Goal: Information Seeking & Learning: Learn about a topic

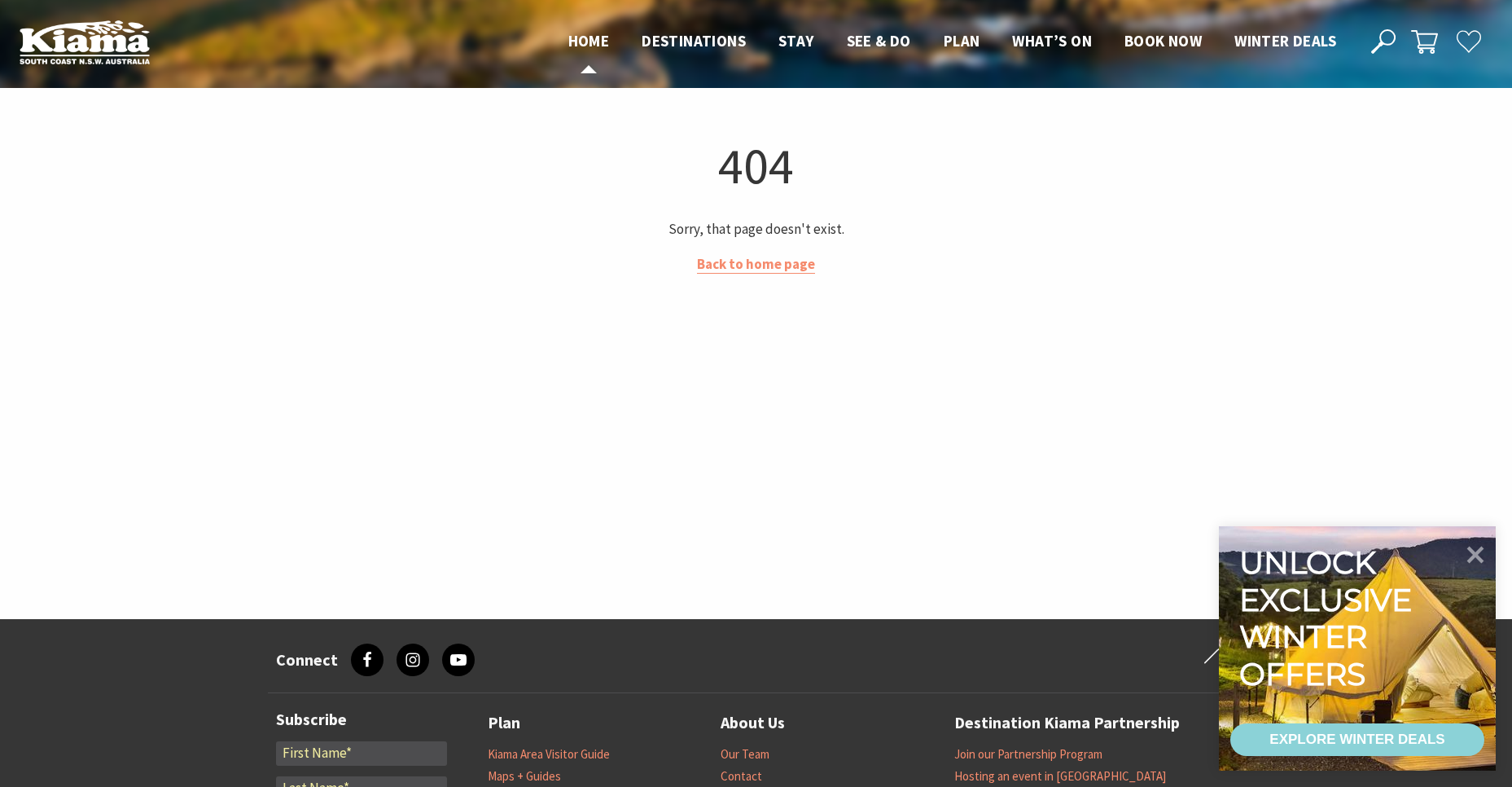
click at [589, 31] on span "Home" at bounding box center [589, 40] width 41 height 20
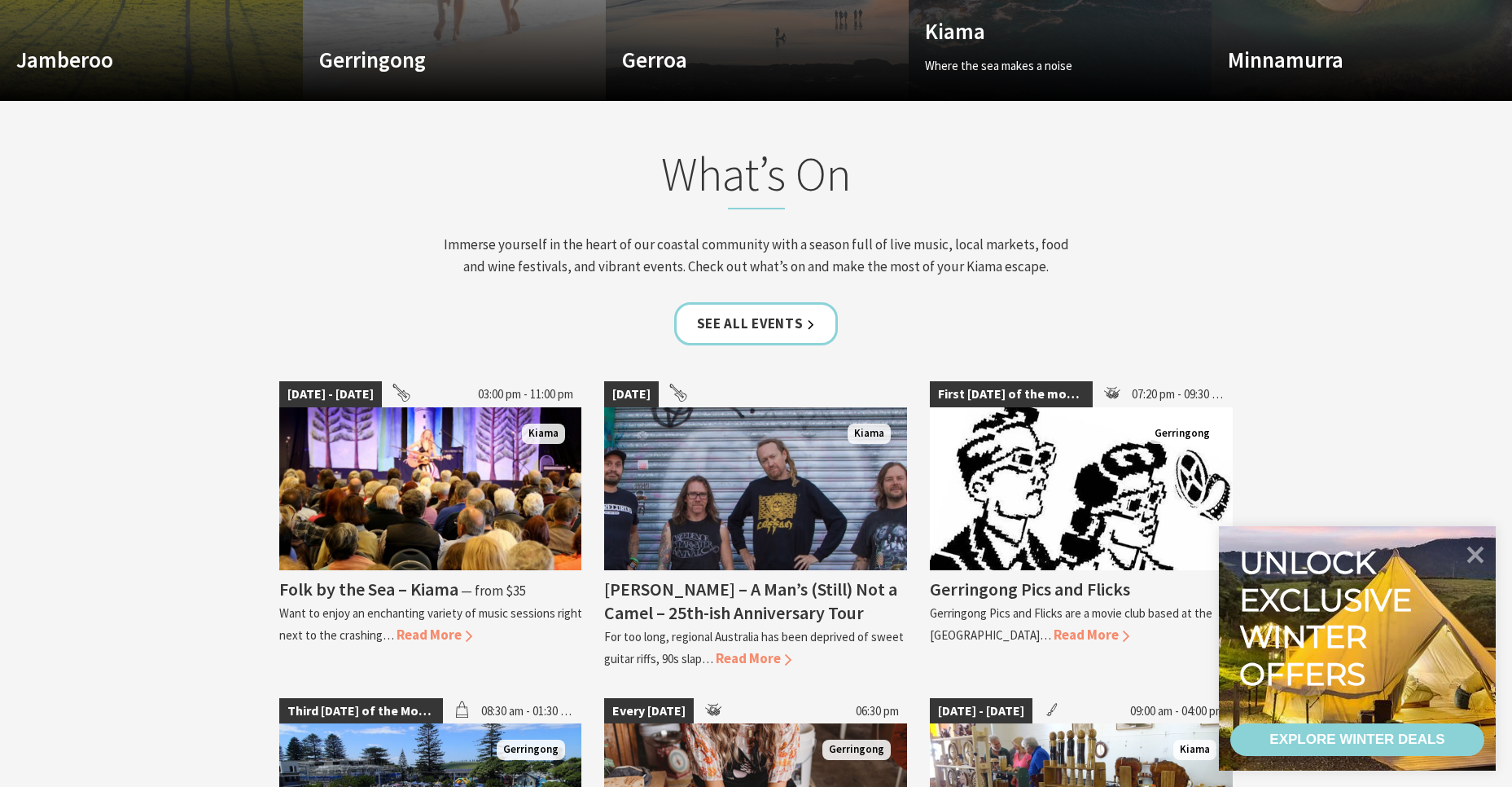
scroll to position [1534, 0]
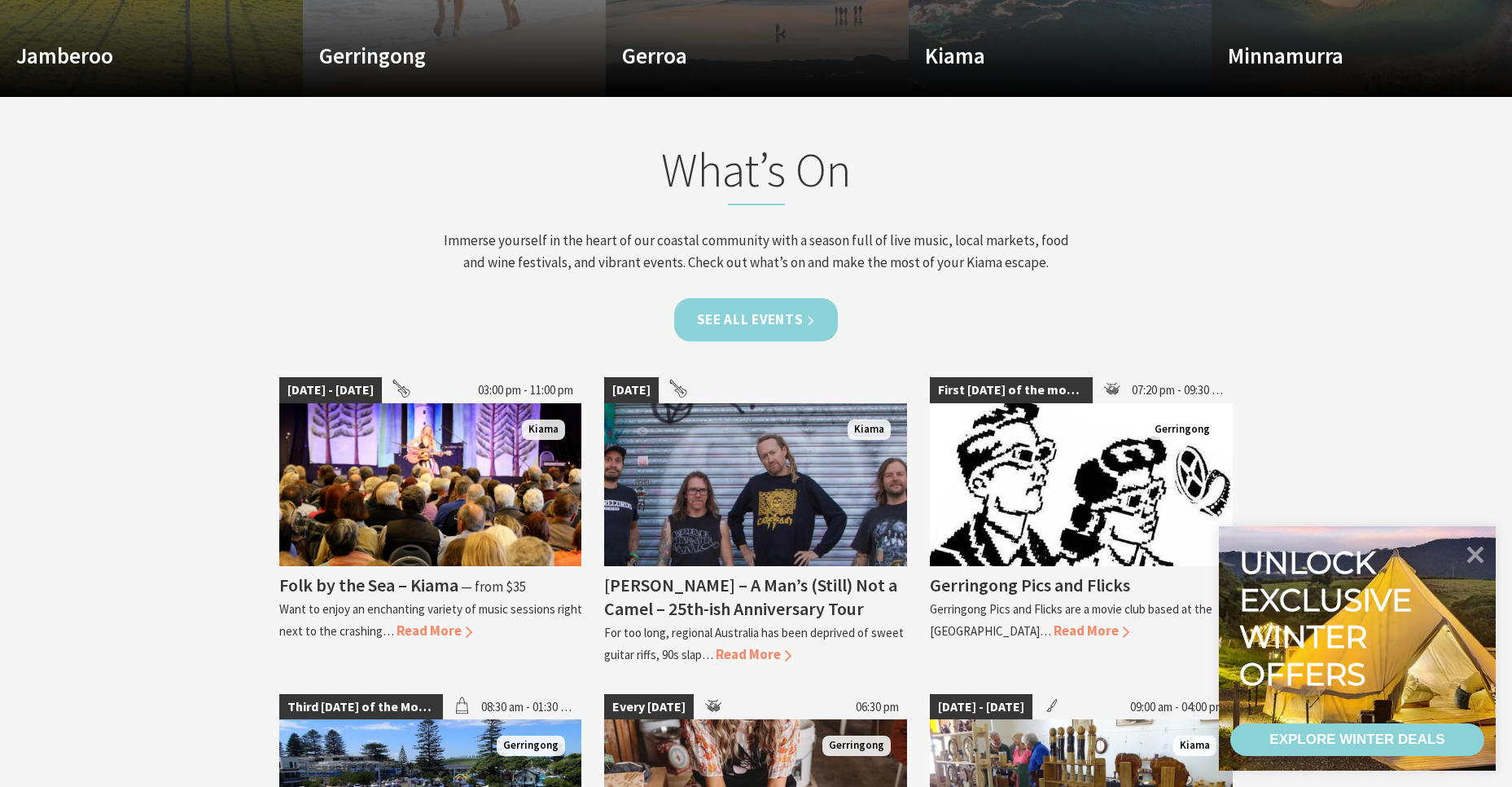
click at [743, 304] on link "See all Events" at bounding box center [756, 320] width 164 height 43
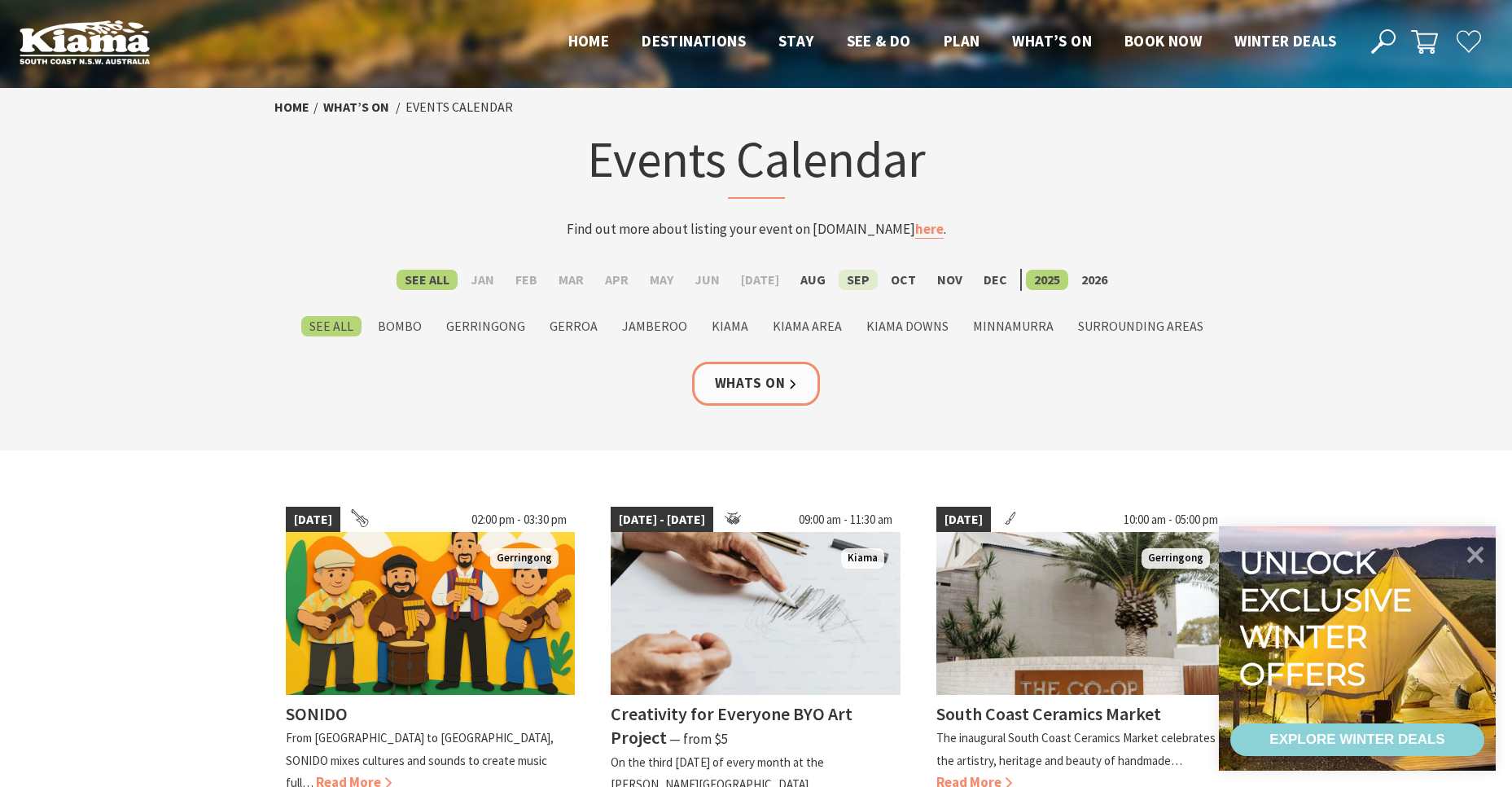
click at [840, 271] on label "Sep" at bounding box center [858, 279] width 40 height 21
click at [0, 0] on input "Sep" at bounding box center [0, 0] width 0 height 0
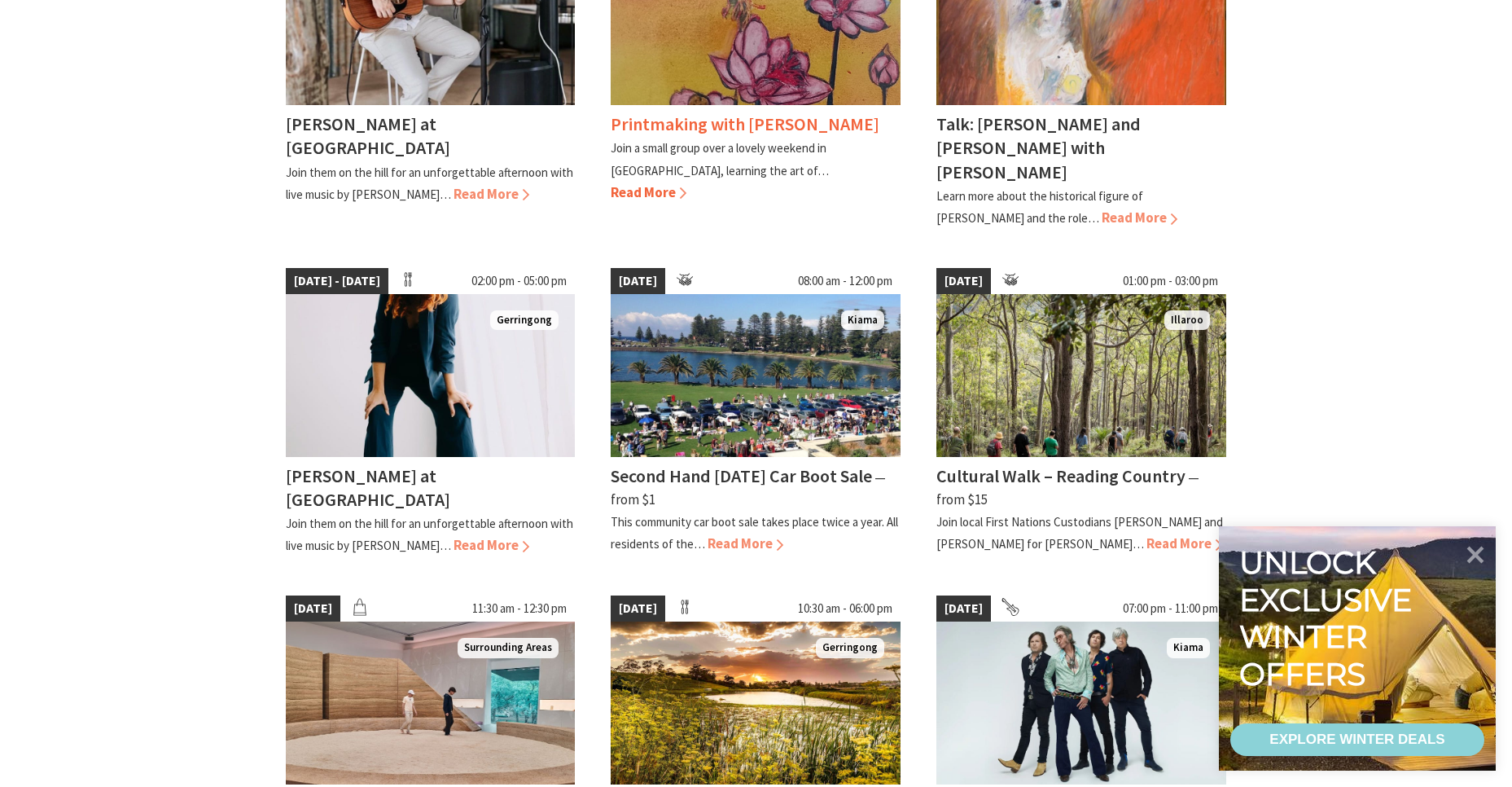
scroll to position [589, 0]
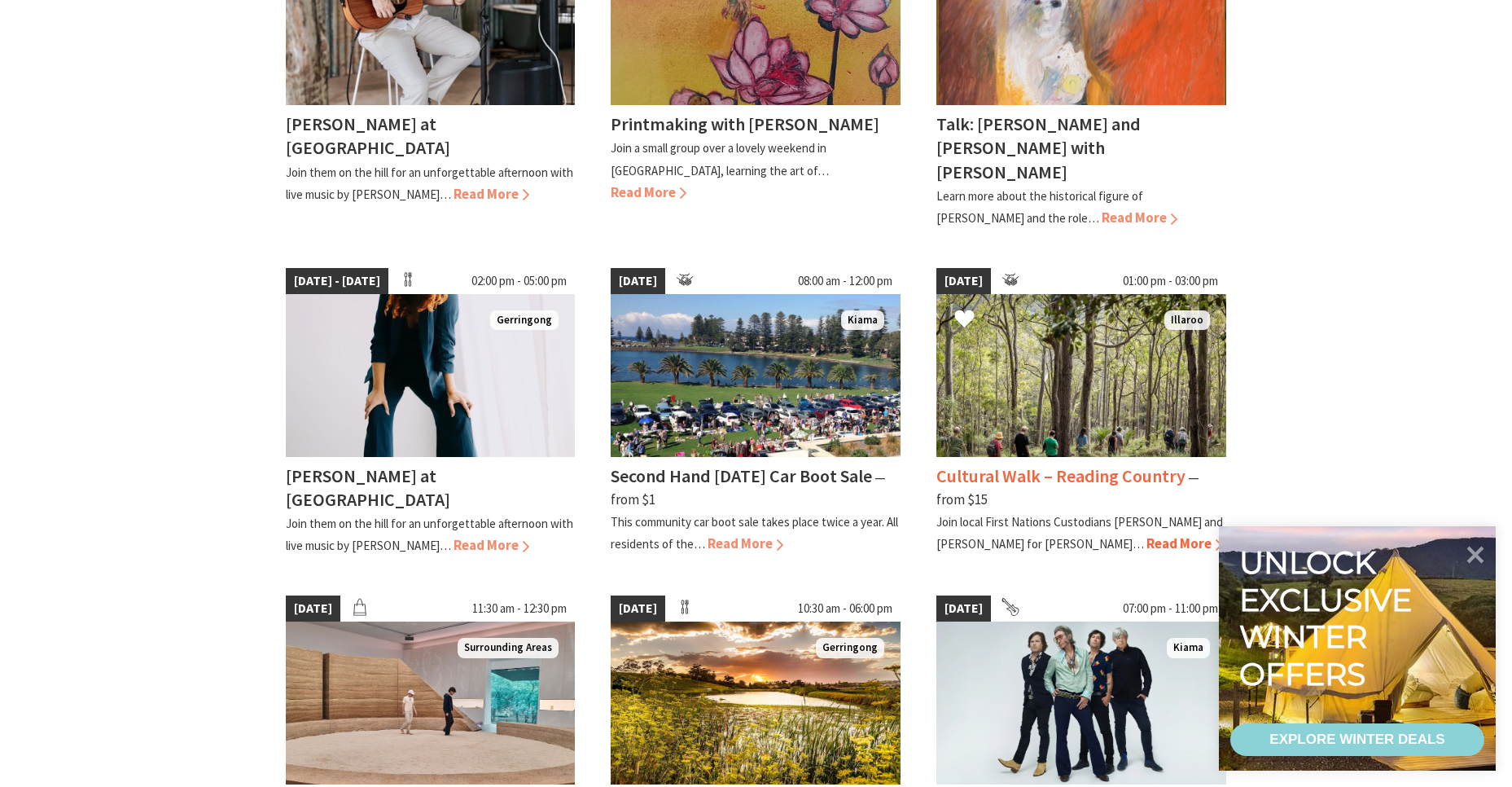
click at [1146, 544] on span "Read More" at bounding box center [1183, 544] width 75 height 18
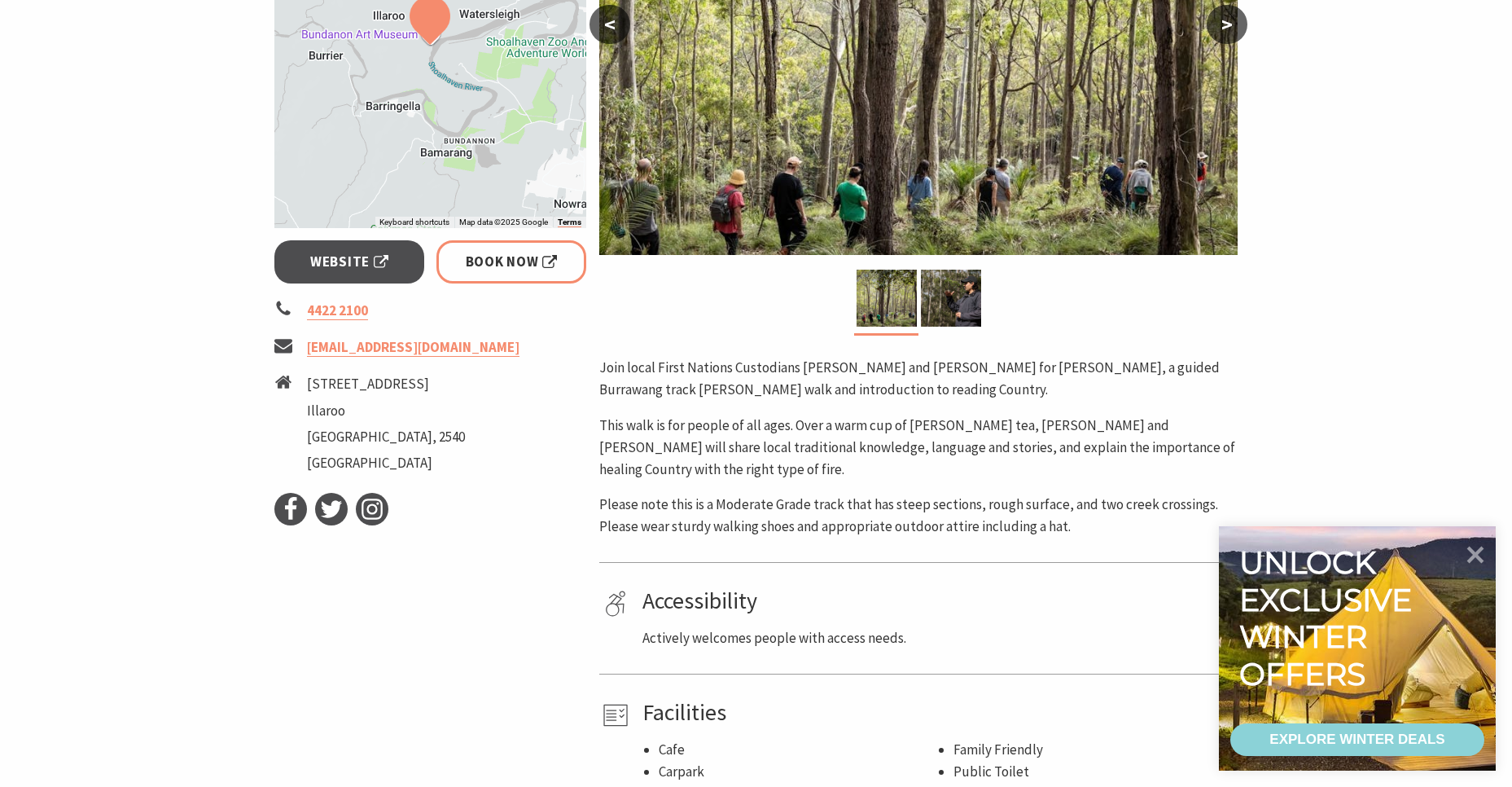
scroll to position [472, 0]
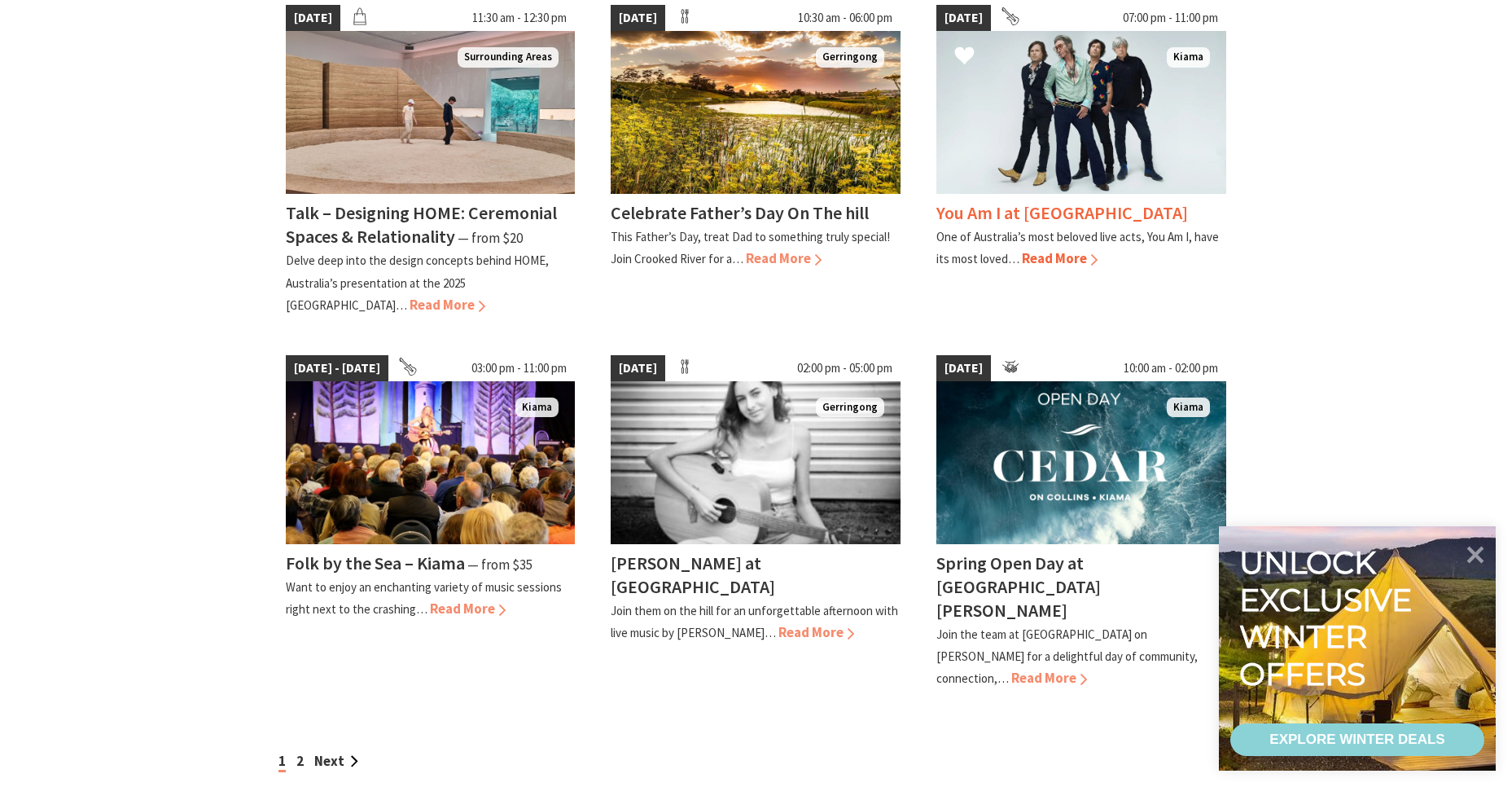
scroll to position [1297, 0]
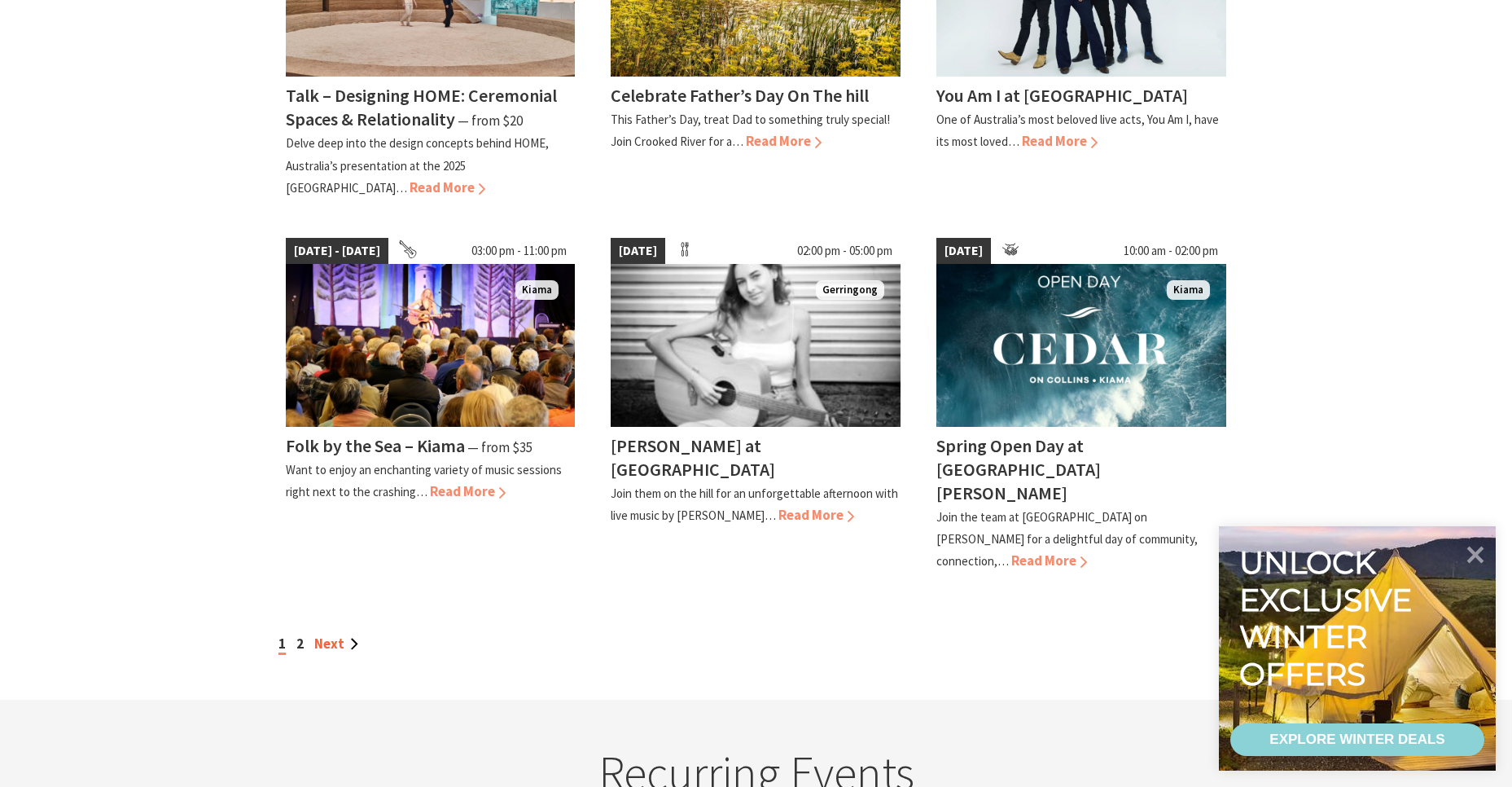
click at [329, 634] on link "Next" at bounding box center [336, 643] width 44 height 18
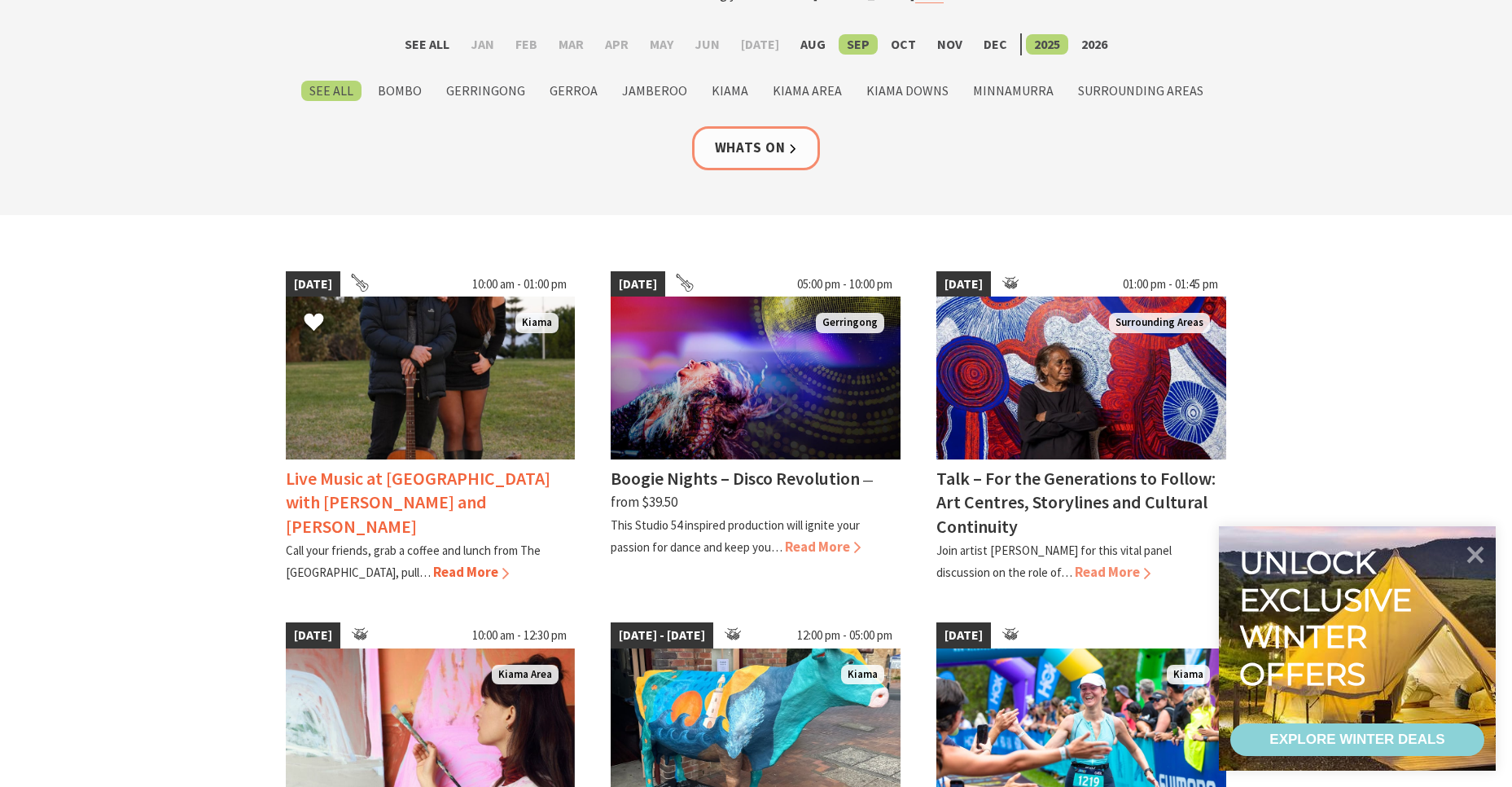
scroll to position [353, 0]
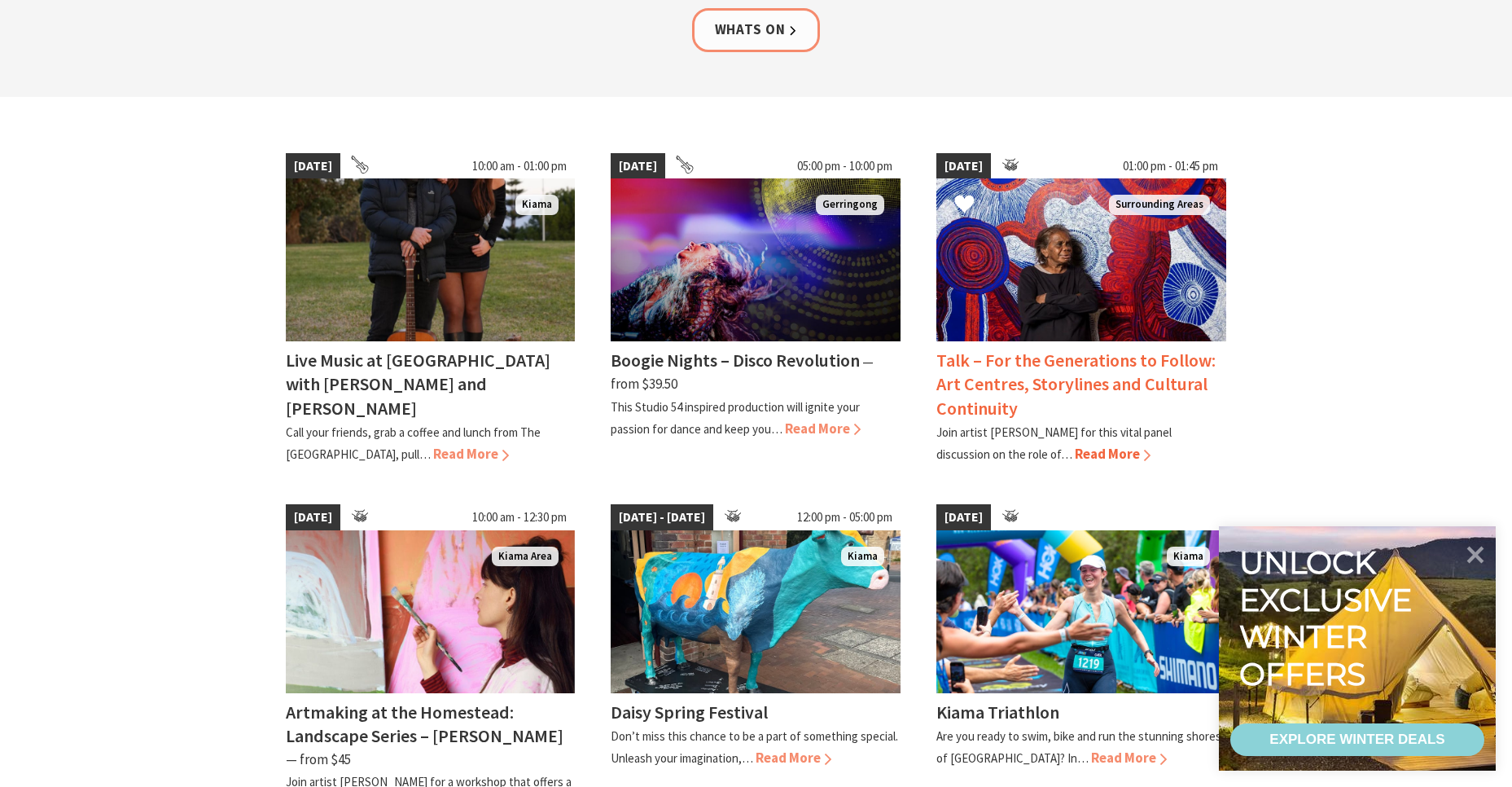
click at [1096, 448] on span "Read More" at bounding box center [1112, 454] width 75 height 18
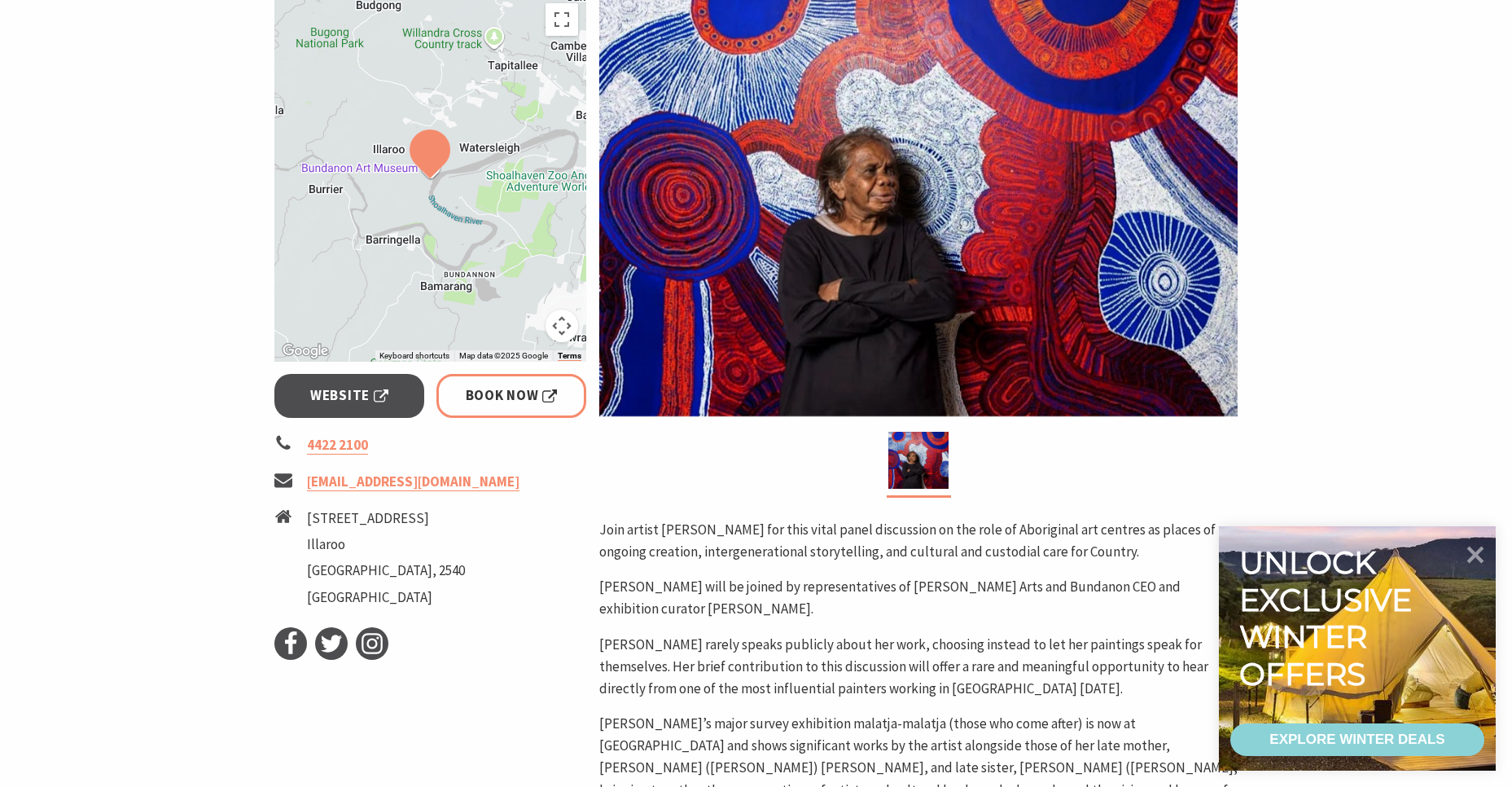
scroll to position [472, 0]
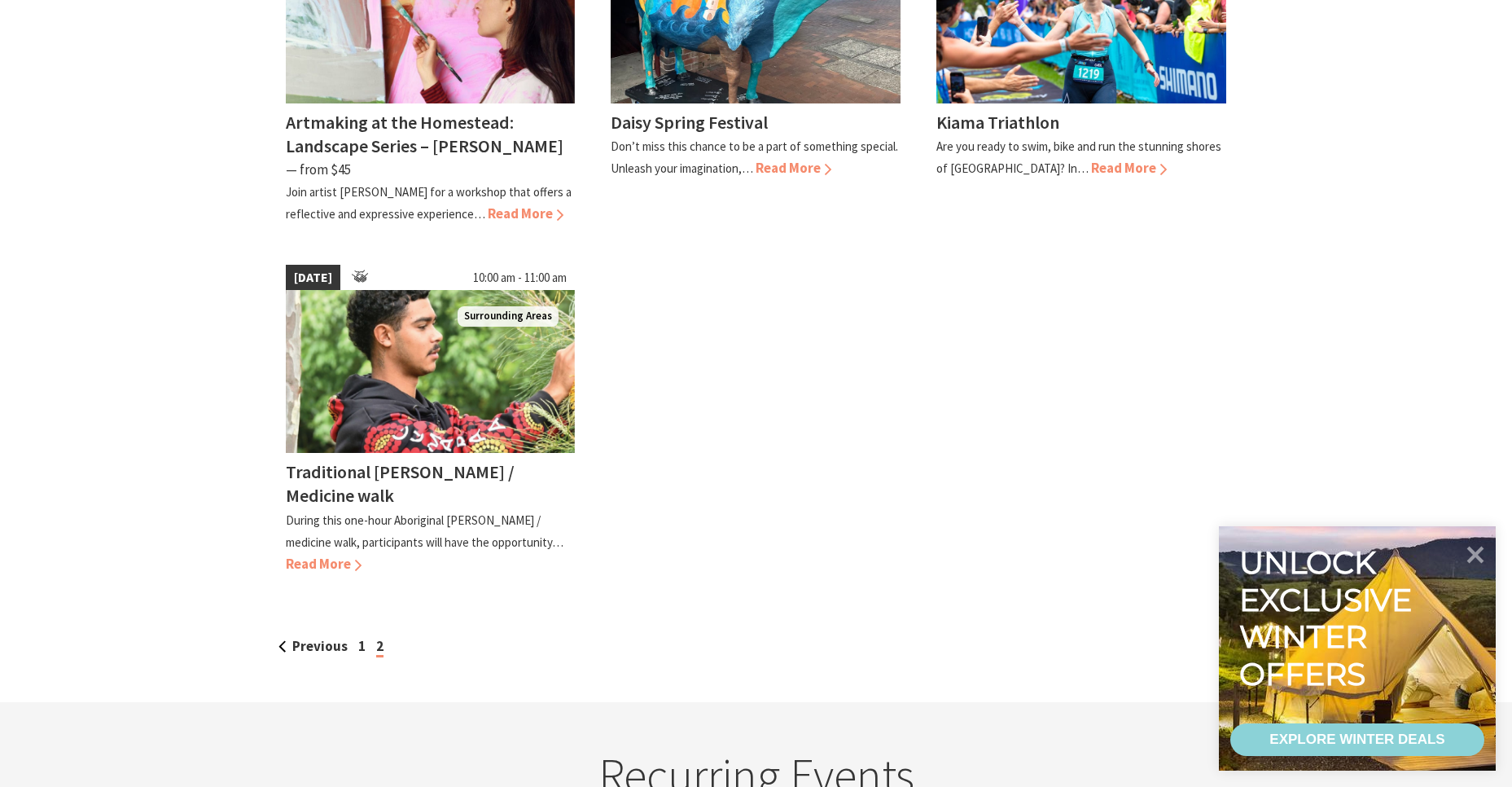
scroll to position [944, 0]
